Goal: Check status

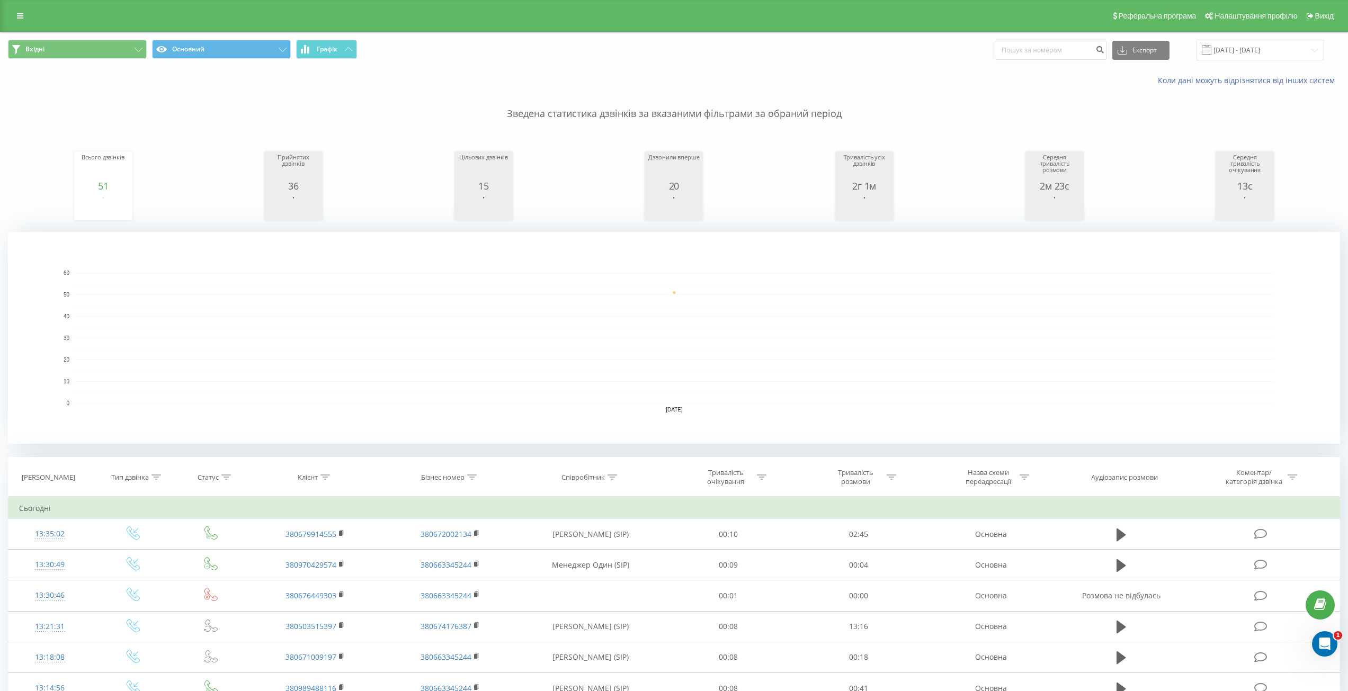
click at [362, 123] on div "Зведена статистика дзвінків за вказаними фільтрами за обраний період Всього дзв…" at bounding box center [674, 265] width 1333 height 358
